Goal: Task Accomplishment & Management: Use online tool/utility

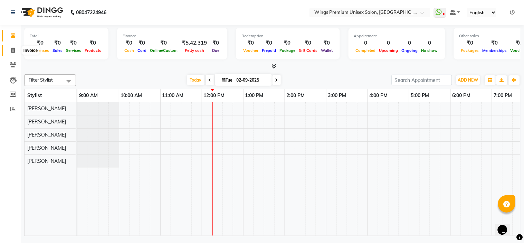
drag, startPoint x: 0, startPoint y: 0, endPoint x: 11, endPoint y: 52, distance: 53.3
click at [11, 52] on icon at bounding box center [13, 50] width 4 height 5
select select "674"
select select "service"
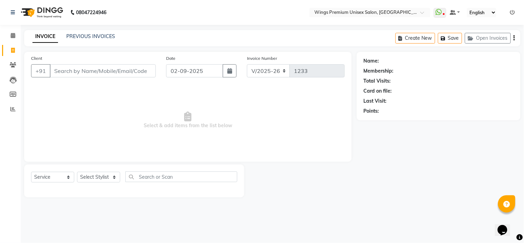
click at [57, 67] on input "Client" at bounding box center [103, 70] width 106 height 13
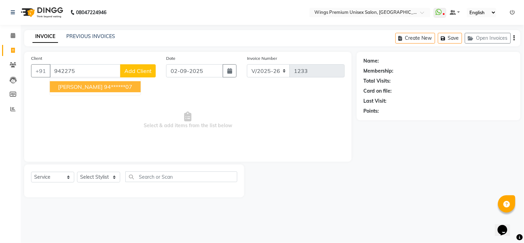
click at [69, 86] on span "[PERSON_NAME]" at bounding box center [80, 86] width 45 height 7
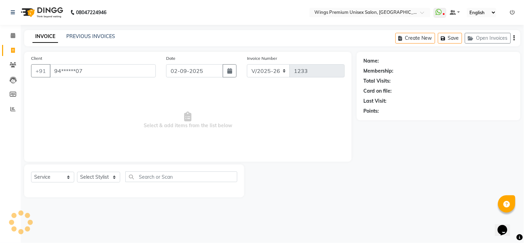
type input "94******07"
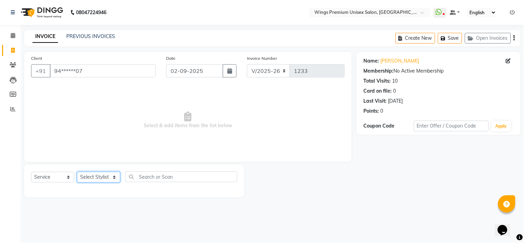
click at [111, 174] on select "Select Stylist [PERSON_NAME] [PERSON_NAME] Front Desk [PERSON_NAME] Shruti Pand…" at bounding box center [98, 177] width 43 height 11
select select "43416"
click at [77, 172] on select "Select Stylist [PERSON_NAME] [PERSON_NAME] Front Desk [PERSON_NAME] Shruti Pand…" at bounding box center [98, 177] width 43 height 11
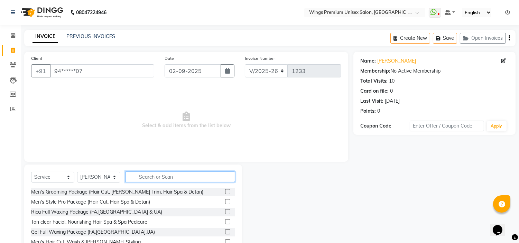
click at [164, 174] on input "text" at bounding box center [180, 176] width 110 height 11
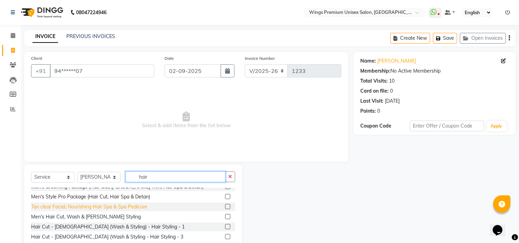
scroll to position [6, 0]
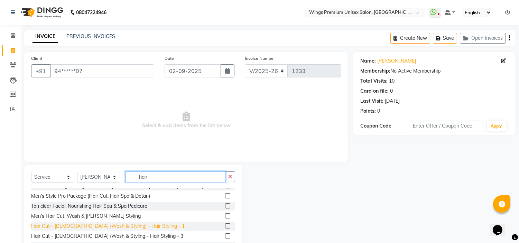
type input "hair"
click at [108, 227] on div "Hair Cut - [DEMOGRAPHIC_DATA] (Wash & Styling) - Hair Styling - 1" at bounding box center [107, 225] width 153 height 7
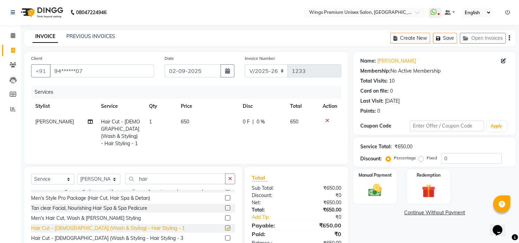
checkbox input "false"
click at [227, 182] on button "button" at bounding box center [230, 178] width 10 height 11
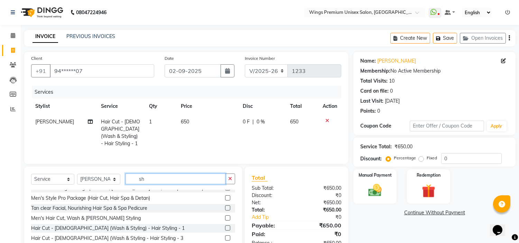
scroll to position [0, 0]
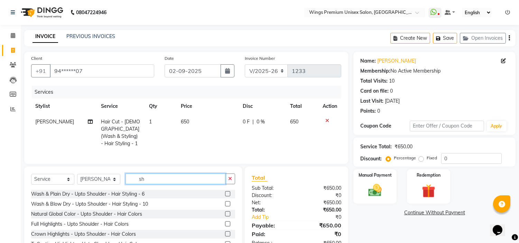
type input "s"
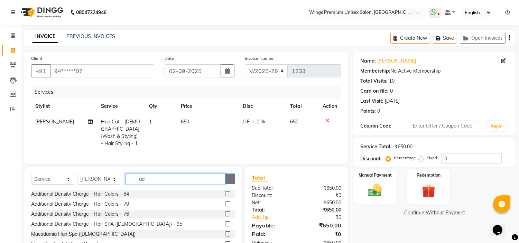
drag, startPoint x: 224, startPoint y: 180, endPoint x: 231, endPoint y: 180, distance: 6.9
click at [231, 180] on div "ad" at bounding box center [180, 178] width 109 height 11
type input "ad"
click at [231, 180] on button "button" at bounding box center [230, 178] width 10 height 11
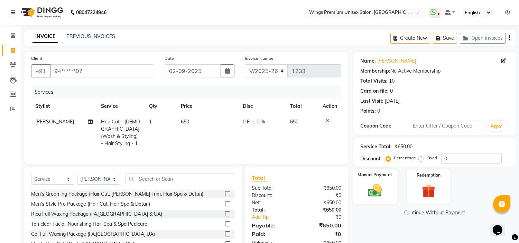
click at [381, 192] on img at bounding box center [374, 190] width 23 height 16
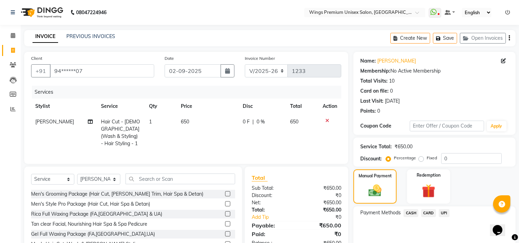
click at [443, 213] on span "UPI" at bounding box center [443, 213] width 11 height 8
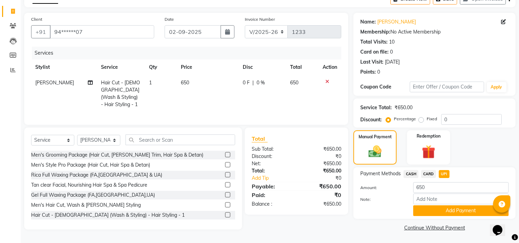
click at [443, 213] on button "Add Payment" at bounding box center [460, 210] width 95 height 11
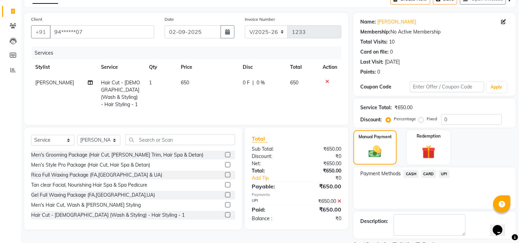
scroll to position [68, 0]
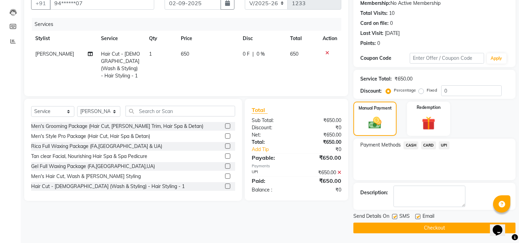
click at [444, 225] on button "Checkout" at bounding box center [434, 227] width 162 height 11
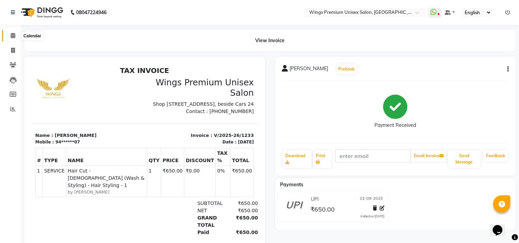
click at [13, 37] on icon at bounding box center [13, 35] width 4 height 5
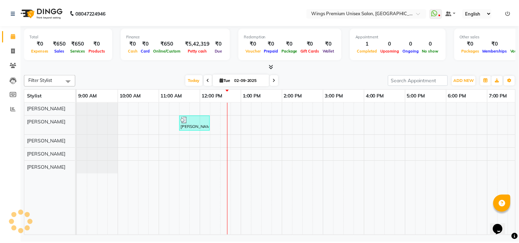
scroll to position [0, 96]
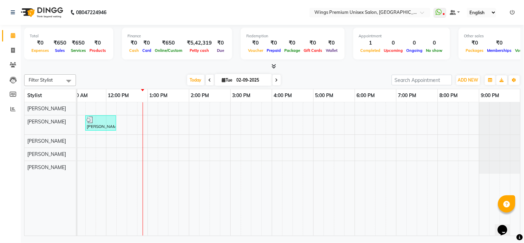
click at [13, 37] on icon at bounding box center [13, 35] width 4 height 5
click at [13, 50] on icon at bounding box center [13, 50] width 4 height 5
select select "service"
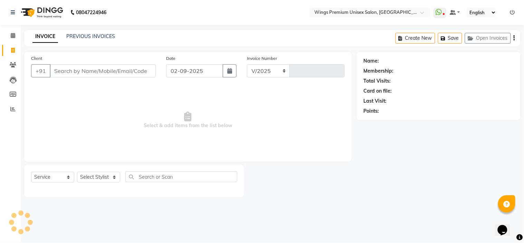
select select "674"
type input "1234"
click at [61, 70] on input "Client" at bounding box center [103, 70] width 106 height 13
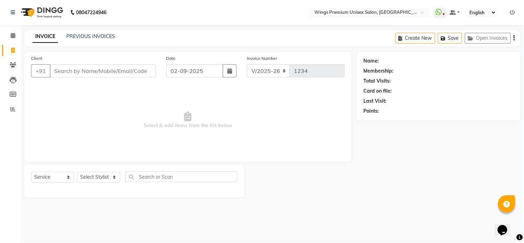
click at [61, 70] on input "Client" at bounding box center [103, 70] width 106 height 13
click at [74, 69] on input "Client" at bounding box center [103, 70] width 106 height 13
click at [70, 66] on input "Client" at bounding box center [103, 70] width 106 height 13
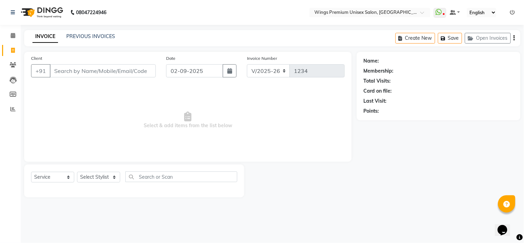
drag, startPoint x: 74, startPoint y: 65, endPoint x: 74, endPoint y: 76, distance: 11.7
click at [74, 76] on input "Client" at bounding box center [103, 70] width 106 height 13
click at [75, 77] on input "Client" at bounding box center [103, 70] width 106 height 13
click at [11, 51] on icon at bounding box center [13, 50] width 4 height 5
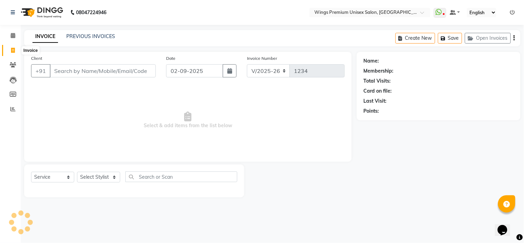
select select "service"
type input "1234"
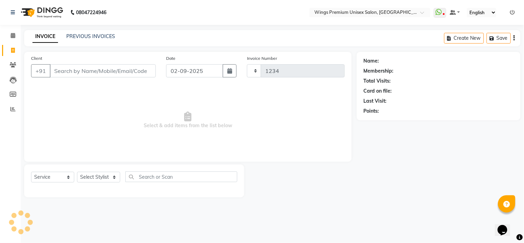
select select "674"
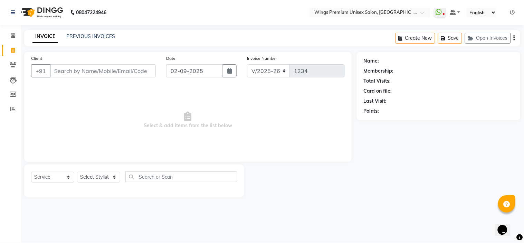
click at [68, 70] on input "Client" at bounding box center [103, 70] width 106 height 13
click at [68, 72] on input "Client" at bounding box center [103, 70] width 106 height 13
click at [68, 73] on input "Client" at bounding box center [103, 70] width 106 height 13
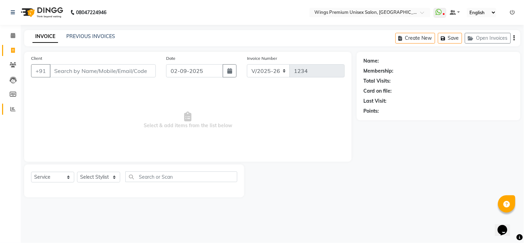
click at [11, 113] on span at bounding box center [13, 109] width 12 height 8
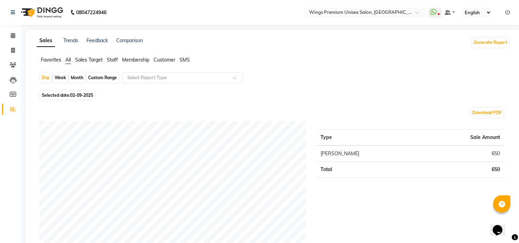
click at [76, 75] on div "Month" at bounding box center [77, 78] width 16 height 10
select select "9"
select select "2025"
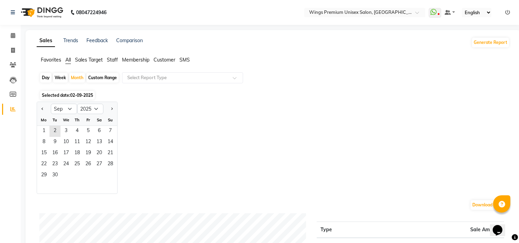
click at [47, 125] on div "Mo" at bounding box center [43, 119] width 11 height 11
click at [44, 130] on span "1" at bounding box center [43, 131] width 11 height 11
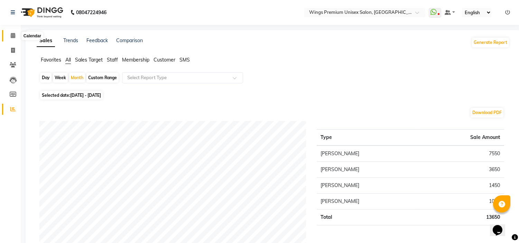
click at [14, 35] on icon at bounding box center [13, 35] width 4 height 5
